Goal: Transaction & Acquisition: Purchase product/service

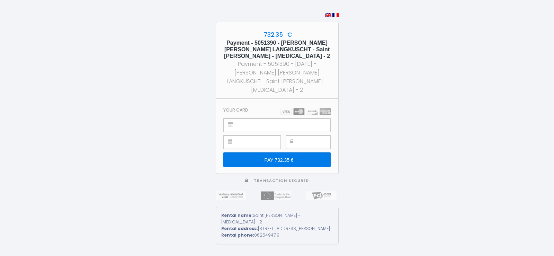
click at [285, 156] on input "PAY 732.35 €" at bounding box center [276, 159] width 107 height 15
click at [239, 122] on div at bounding box center [276, 125] width 107 height 14
click at [300, 108] on img at bounding box center [306, 111] width 50 height 7
click at [244, 108] on h3 "Your card" at bounding box center [235, 109] width 25 height 5
click at [272, 193] on img at bounding box center [276, 195] width 30 height 9
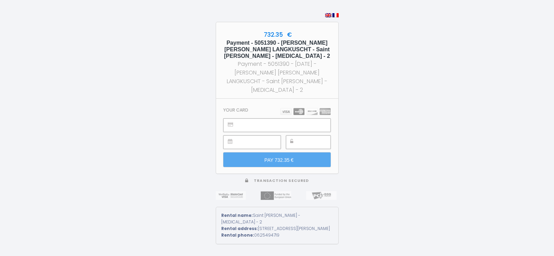
click at [265, 226] on div "Rental address: [STREET_ADDRESS][PERSON_NAME]" at bounding box center [277, 229] width 112 height 7
click at [291, 108] on img at bounding box center [306, 111] width 50 height 7
click at [302, 108] on img at bounding box center [306, 111] width 50 height 7
click at [327, 108] on img at bounding box center [306, 111] width 50 height 7
click at [280, 39] on div "732.35 € Payment - 5051390 - [PERSON_NAME] [PERSON_NAME] LANGKUSCHT - Saint [PE…" at bounding box center [277, 60] width 122 height 77
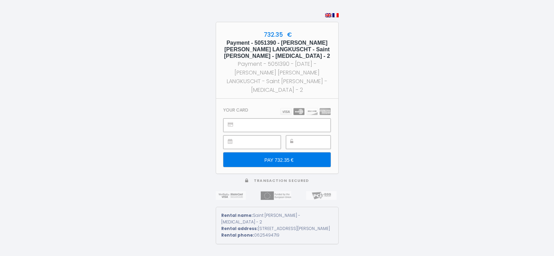
type input "PAY 732.35 €"
